Goal: Task Accomplishment & Management: Use online tool/utility

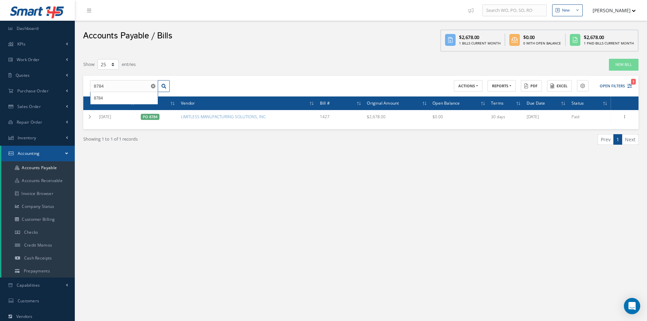
select select "25"
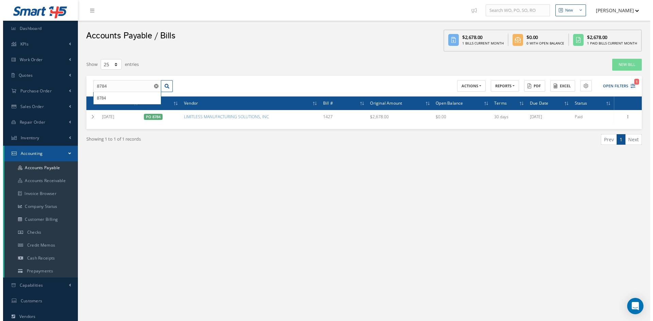
scroll to position [34, 0]
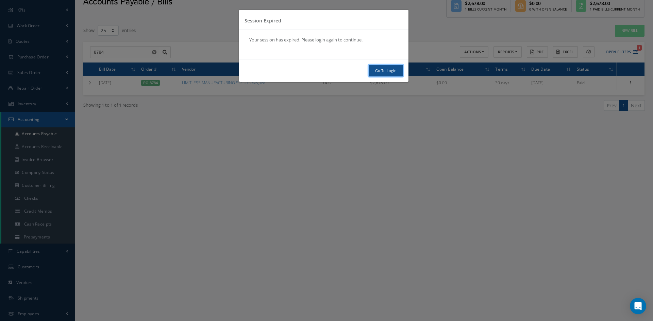
click at [392, 68] on link "Go To Login" at bounding box center [386, 71] width 34 height 12
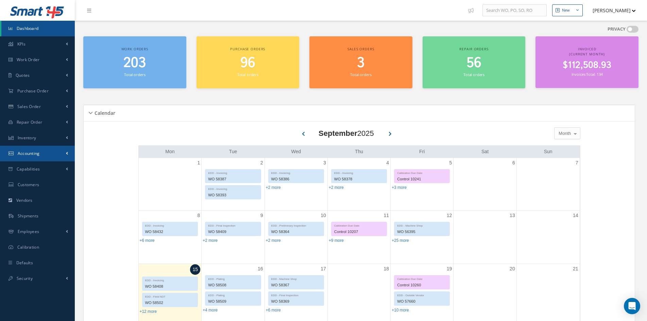
click at [26, 156] on span "Accounting" at bounding box center [29, 154] width 22 height 6
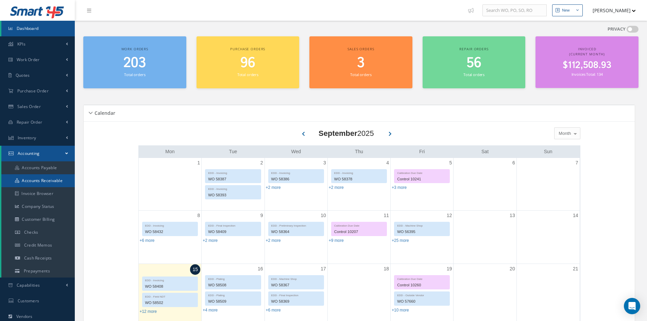
click at [32, 181] on link "Accounts Receivable" at bounding box center [37, 180] width 73 height 13
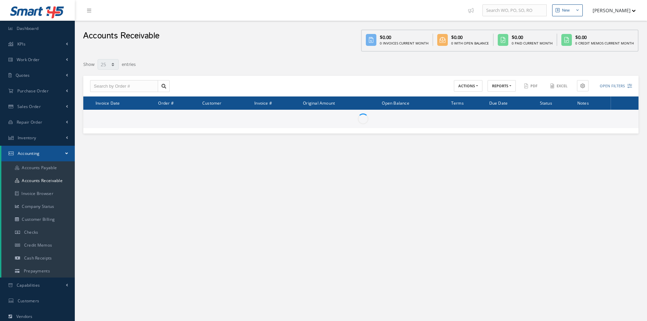
select select "25"
click at [502, 84] on button "REPORTS" at bounding box center [502, 86] width 28 height 12
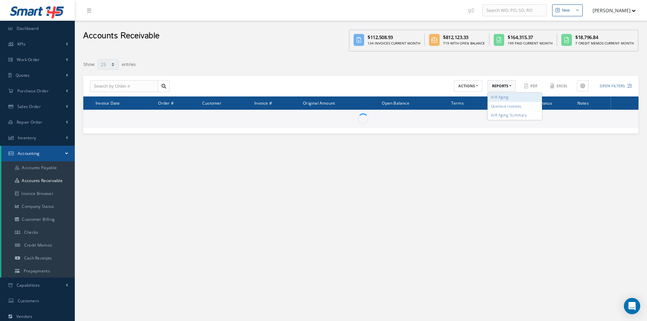
click at [499, 98] on link "A/R Aging" at bounding box center [515, 97] width 54 height 9
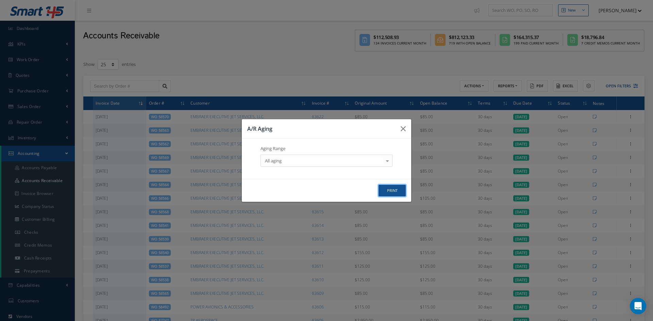
click at [396, 192] on button "print" at bounding box center [391, 191] width 27 height 12
